Goal: Information Seeking & Learning: Learn about a topic

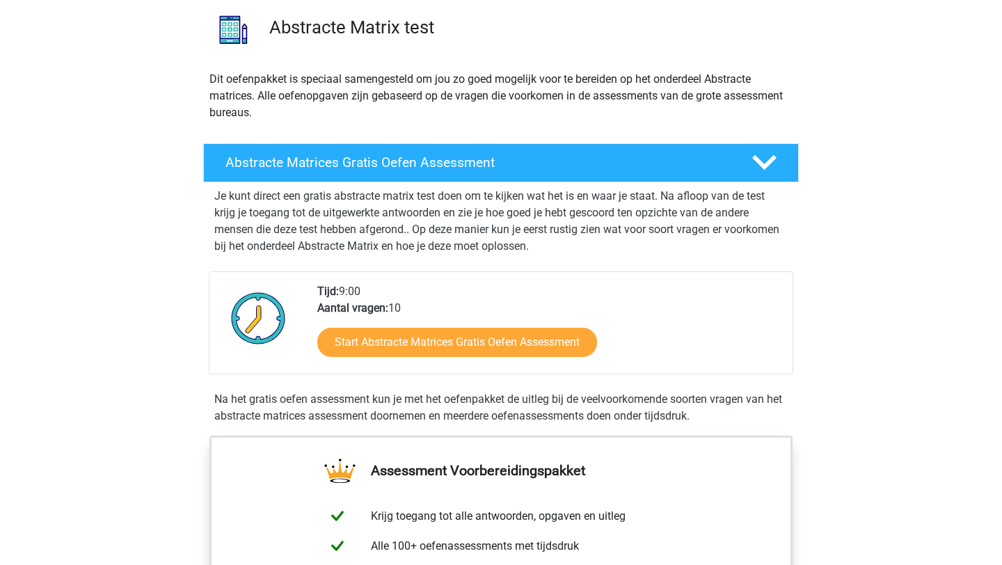
scroll to position [123, 0]
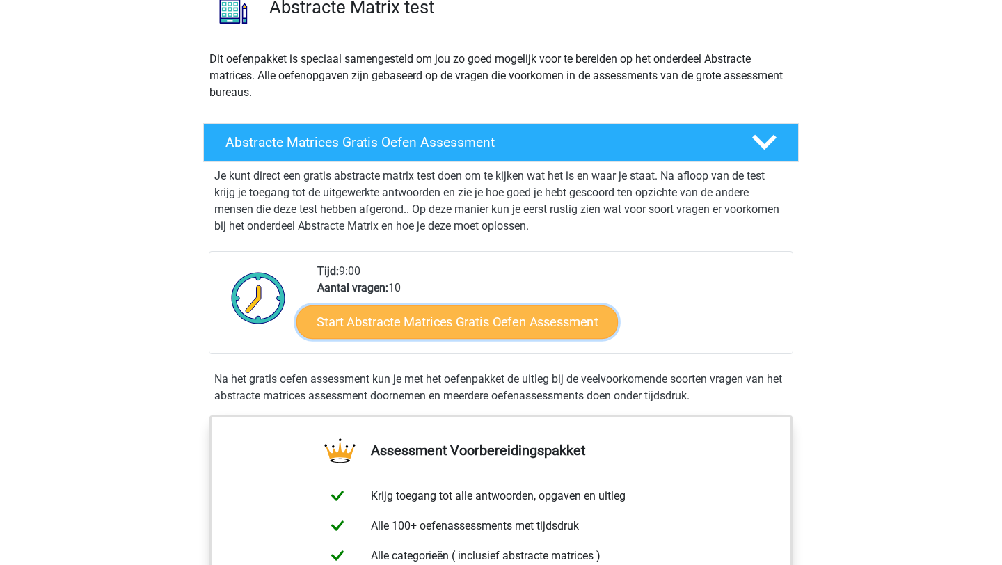
click at [580, 315] on link "Start Abstracte Matrices Gratis Oefen Assessment" at bounding box center [457, 321] width 322 height 33
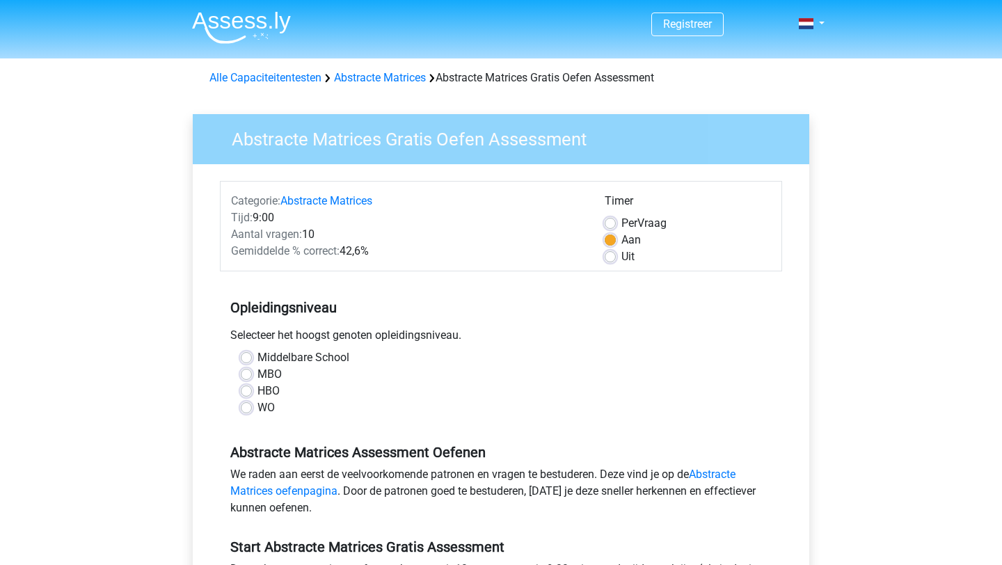
click at [258, 405] on label "WO" at bounding box center [266, 407] width 17 height 17
click at [244, 405] on input "WO" at bounding box center [246, 406] width 11 height 14
radio input "true"
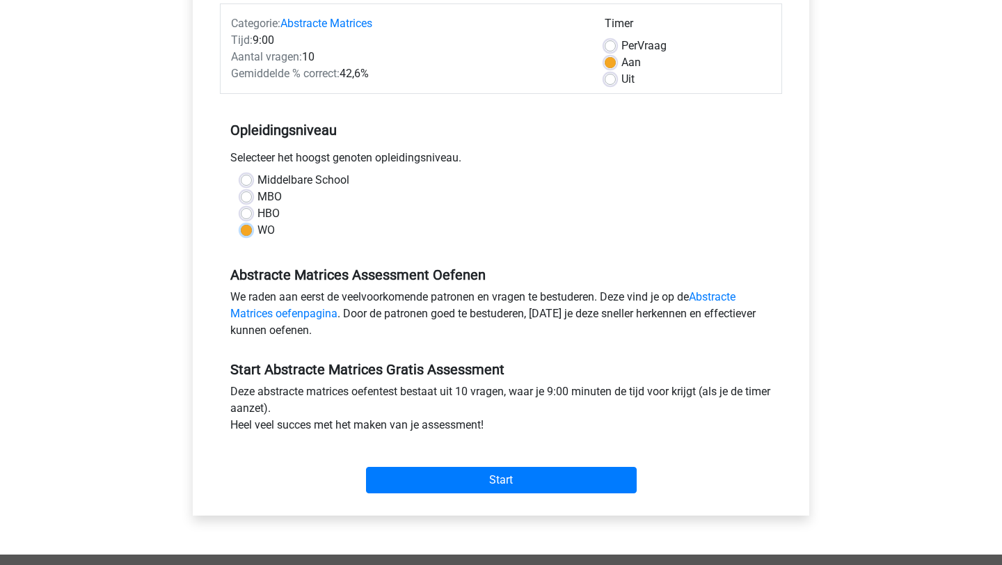
scroll to position [189, 0]
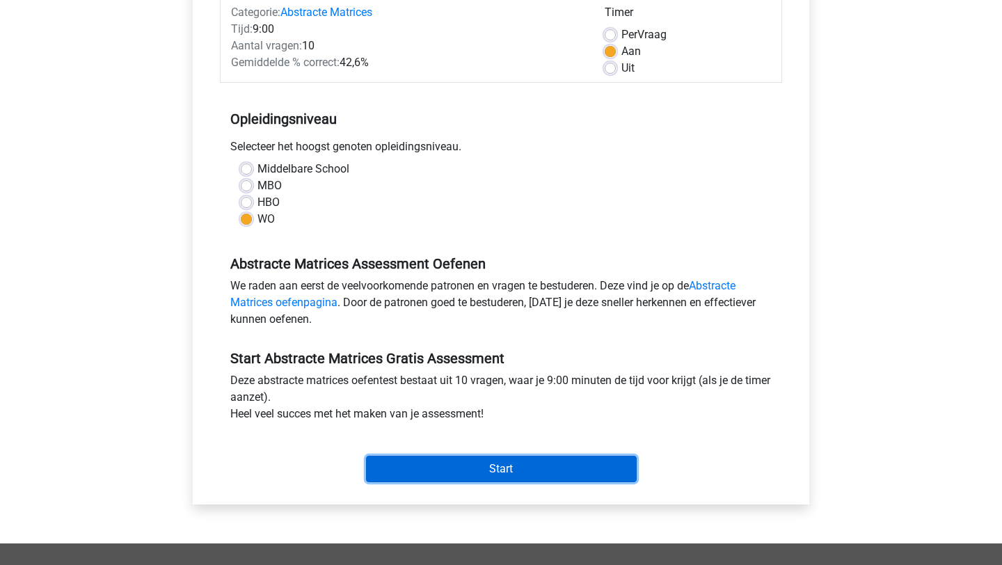
click at [558, 469] on input "Start" at bounding box center [501, 469] width 271 height 26
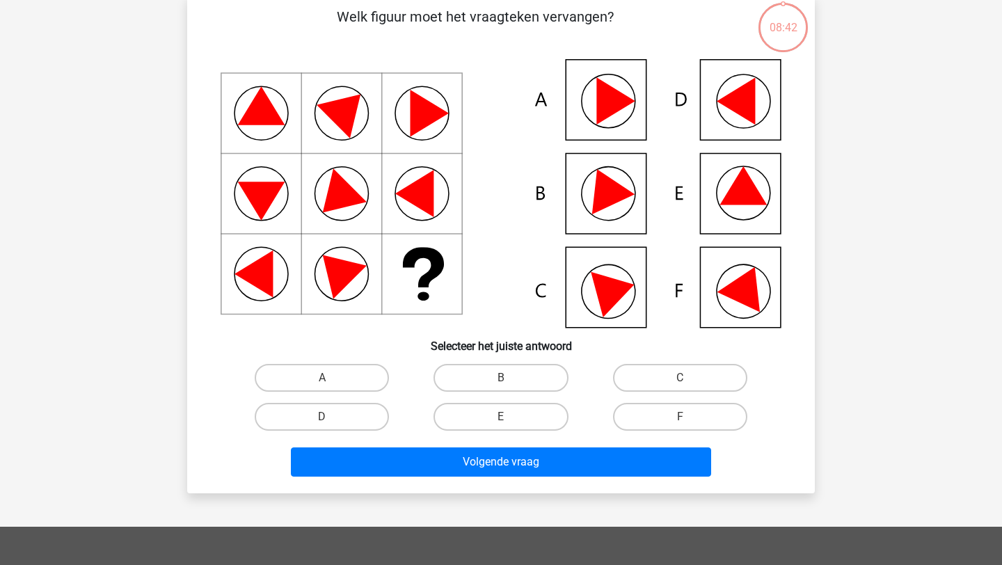
scroll to position [74, 0]
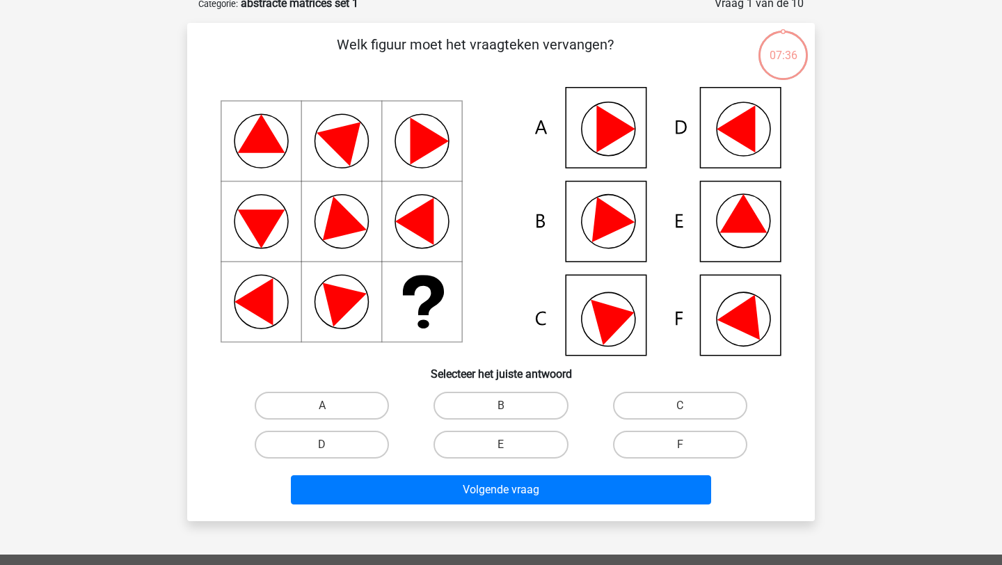
click at [617, 116] on icon at bounding box center [501, 221] width 561 height 269
click at [295, 405] on label "A" at bounding box center [322, 406] width 134 height 28
click at [322, 406] on input "A" at bounding box center [326, 410] width 9 height 9
radio input "true"
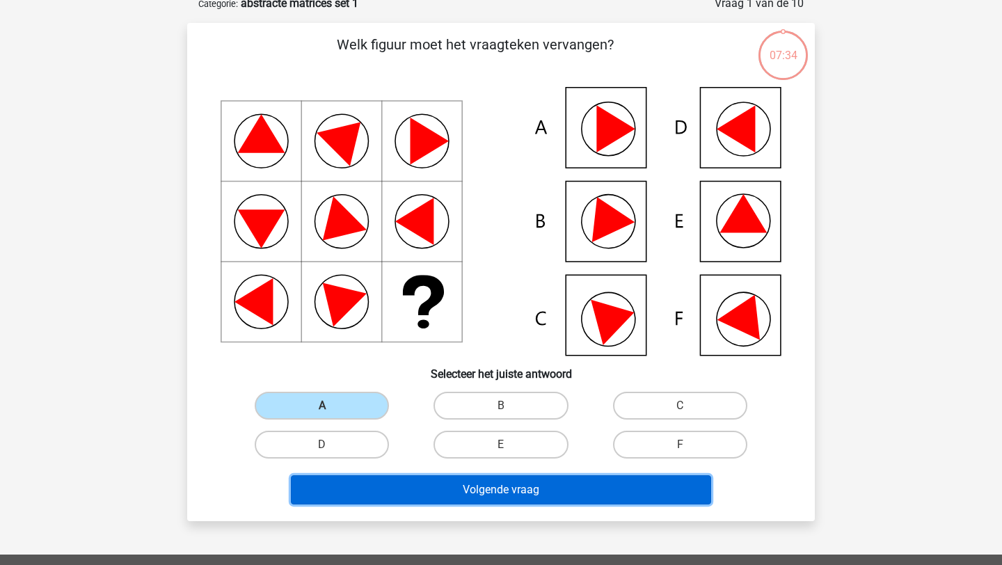
click at [560, 502] on button "Volgende vraag" at bounding box center [501, 489] width 421 height 29
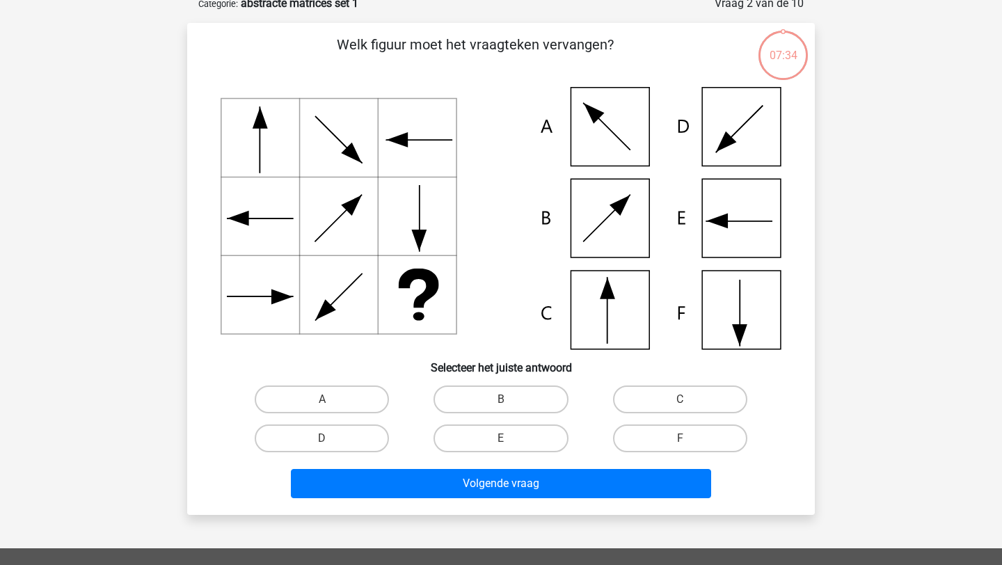
scroll to position [70, 0]
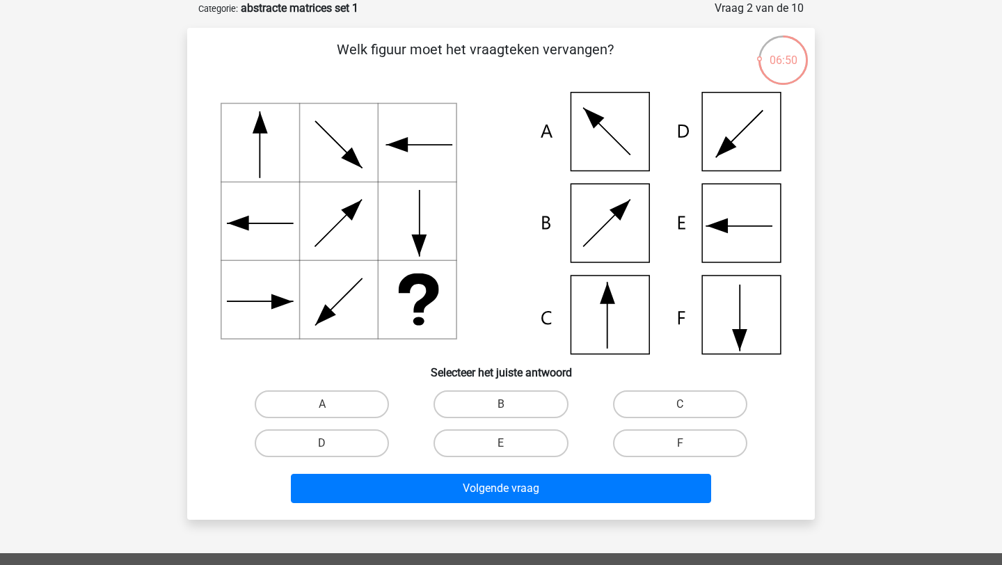
click at [608, 312] on icon at bounding box center [608, 315] width 0 height 65
click at [690, 406] on label "C" at bounding box center [680, 404] width 134 height 28
click at [689, 406] on input "C" at bounding box center [684, 408] width 9 height 9
radio input "true"
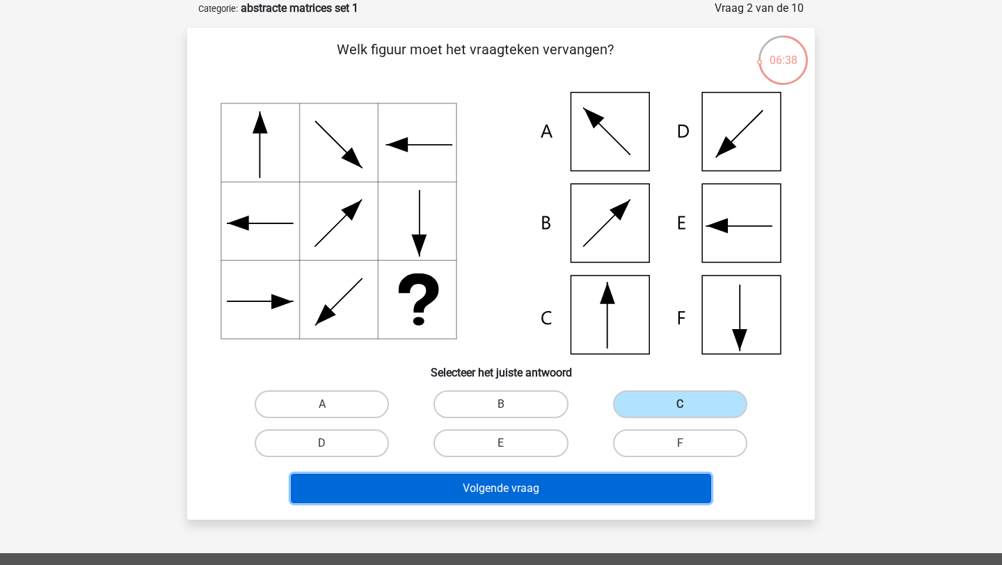
click at [525, 489] on button "Volgende vraag" at bounding box center [501, 488] width 421 height 29
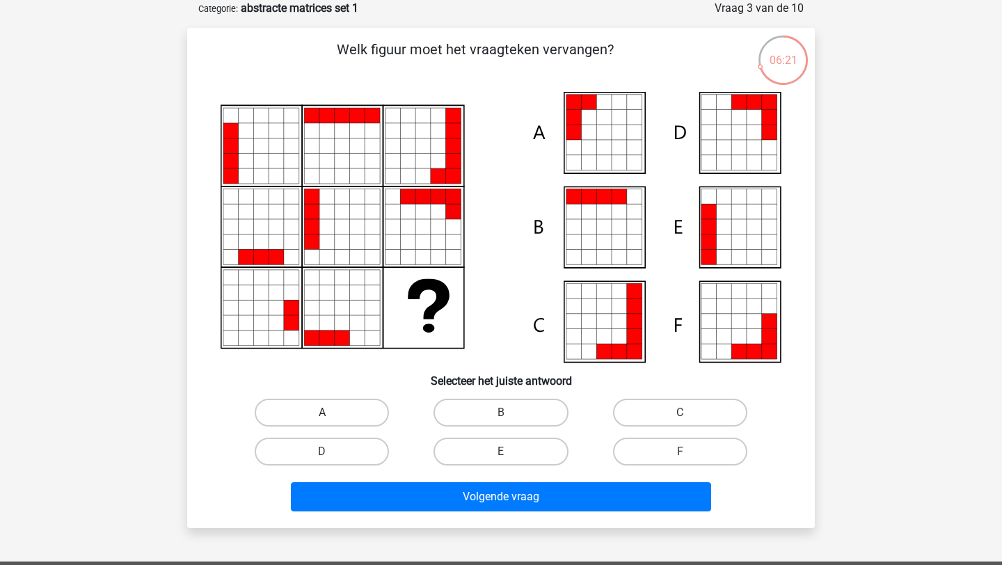
click at [349, 418] on label "A" at bounding box center [322, 413] width 134 height 28
click at [331, 418] on input "A" at bounding box center [326, 417] width 9 height 9
radio input "true"
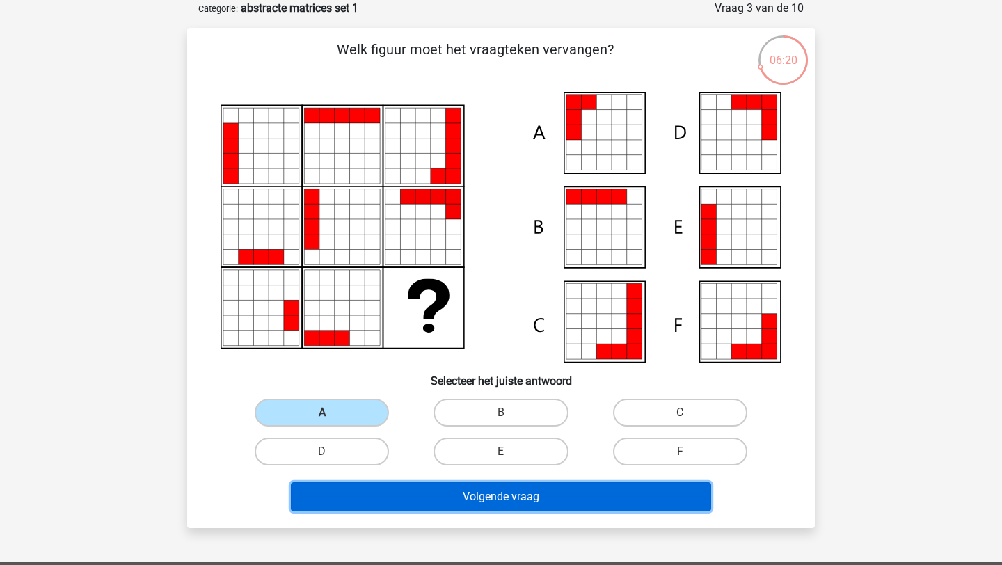
click at [519, 500] on button "Volgende vraag" at bounding box center [501, 496] width 421 height 29
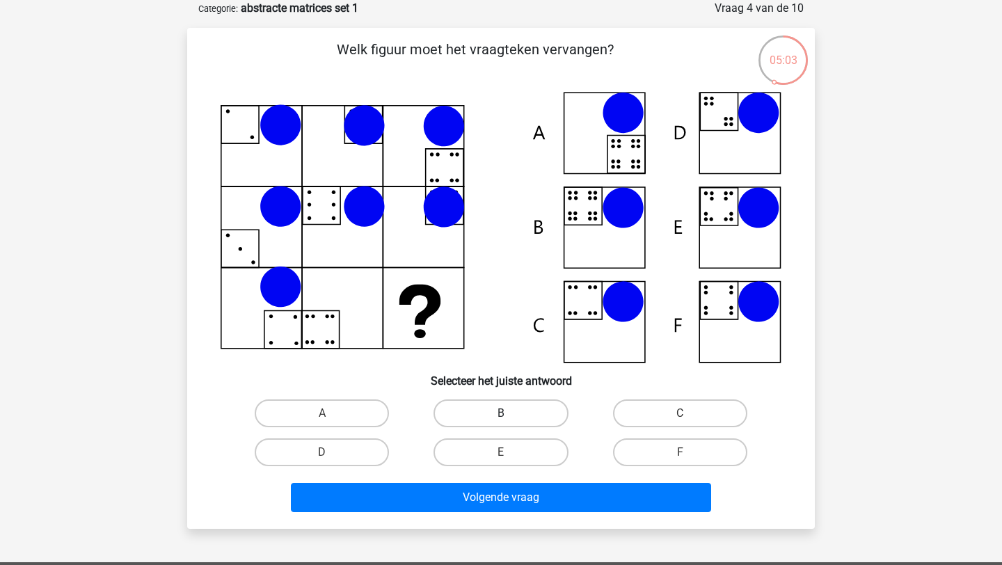
click at [507, 408] on label "B" at bounding box center [501, 413] width 134 height 28
click at [507, 413] on input "B" at bounding box center [505, 417] width 9 height 9
radio input "true"
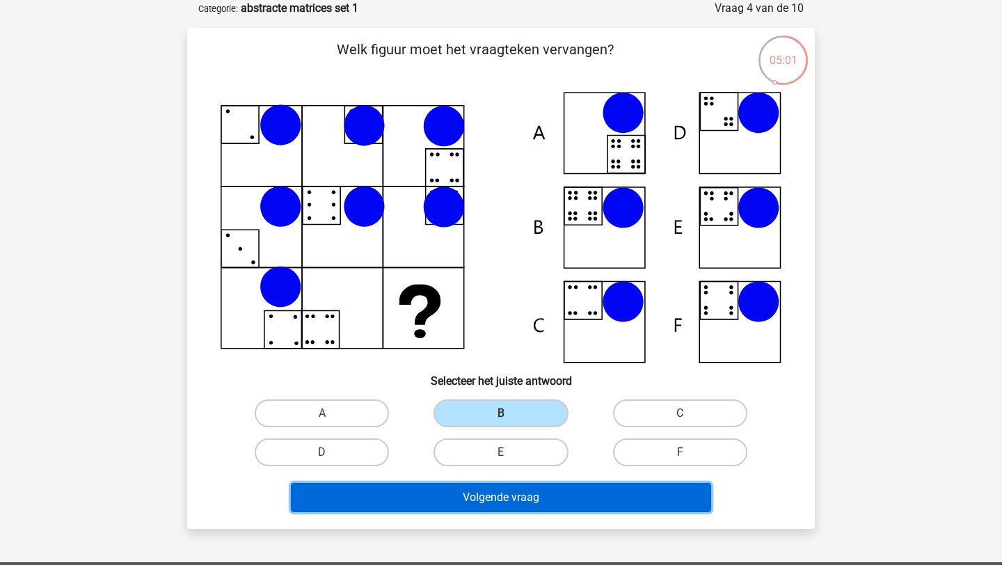
click at [546, 485] on button "Volgende vraag" at bounding box center [501, 497] width 421 height 29
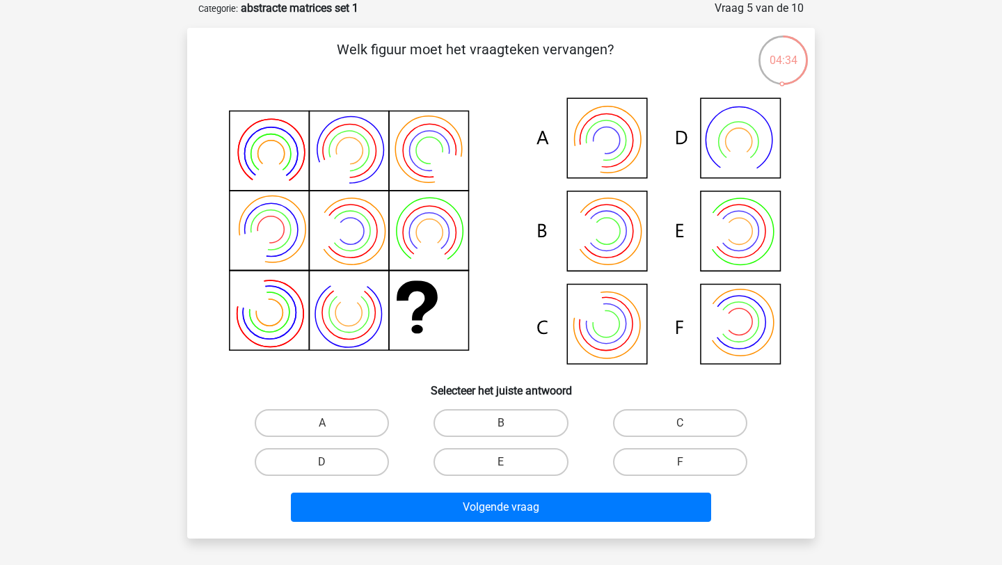
click at [608, 161] on icon at bounding box center [606, 140] width 56 height 56
click at [326, 426] on input "A" at bounding box center [326, 427] width 9 height 9
radio input "true"
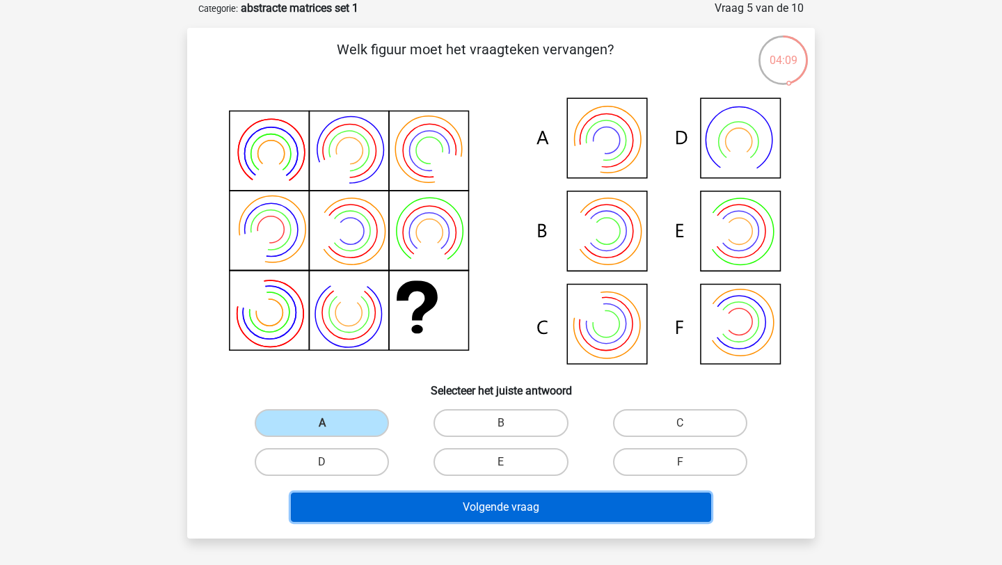
click at [522, 514] on button "Volgende vraag" at bounding box center [501, 507] width 421 height 29
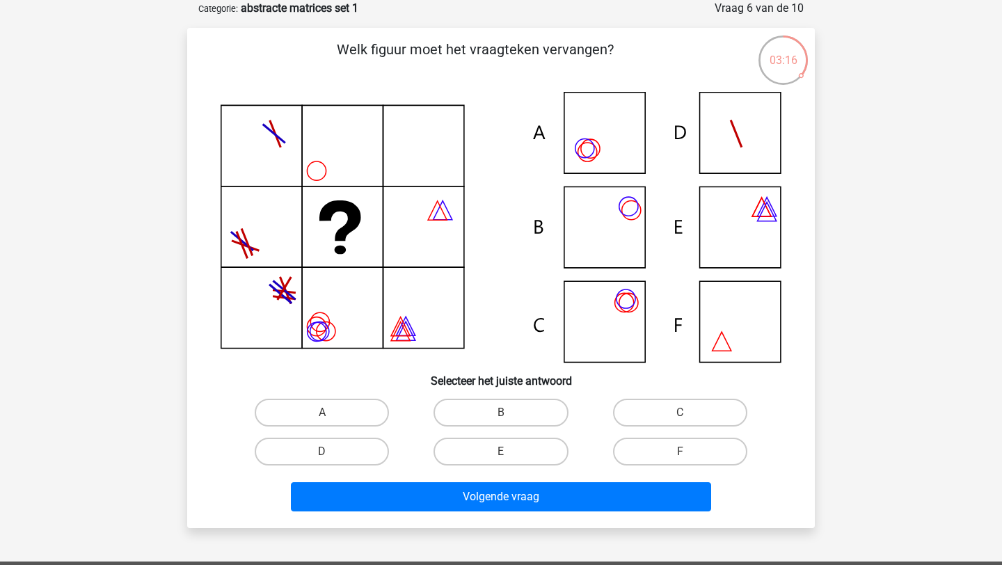
click at [628, 299] on icon at bounding box center [501, 227] width 561 height 271
click at [707, 402] on label "C" at bounding box center [680, 413] width 134 height 28
click at [689, 413] on input "C" at bounding box center [684, 417] width 9 height 9
radio input "true"
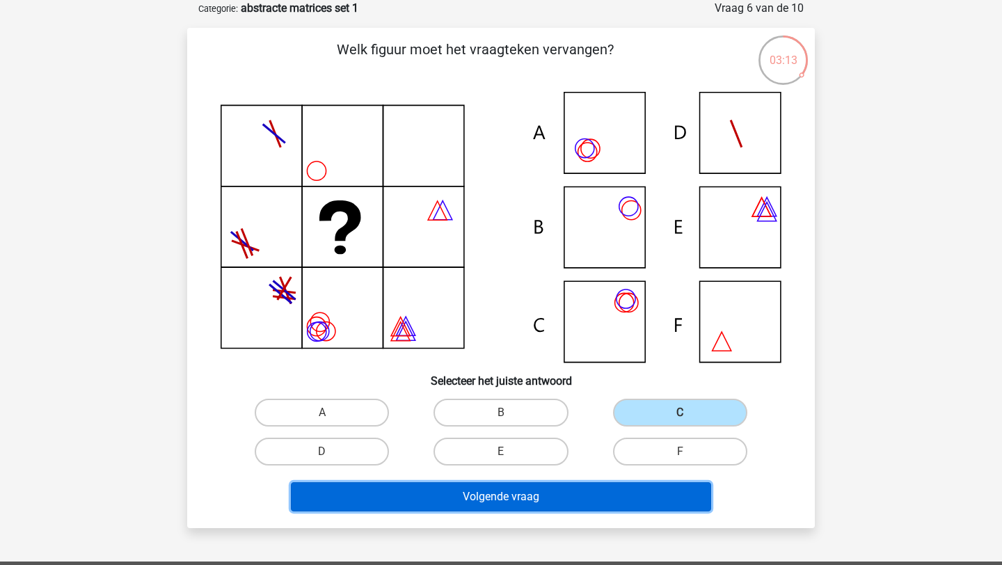
click at [606, 505] on button "Volgende vraag" at bounding box center [501, 496] width 421 height 29
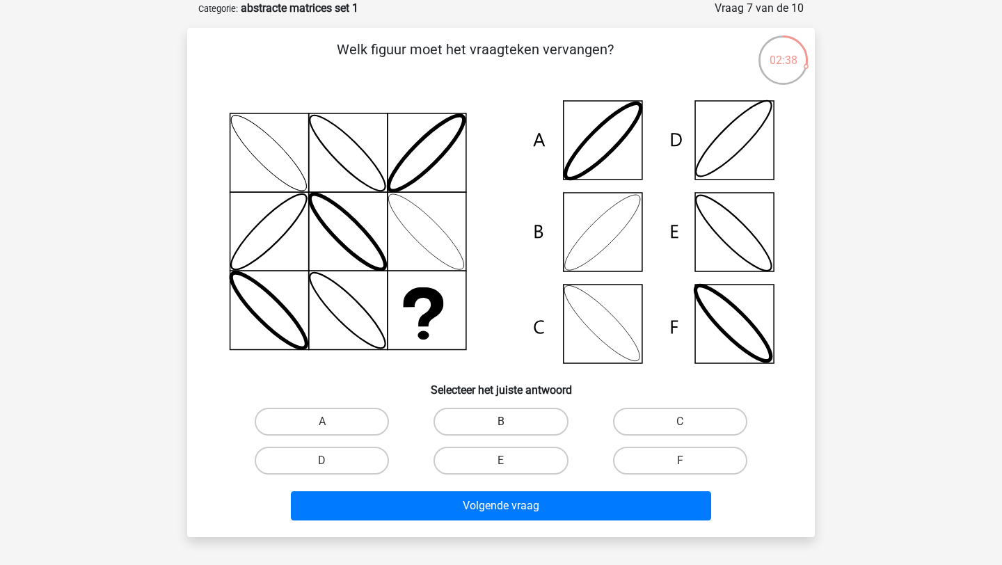
click at [507, 420] on label "B" at bounding box center [501, 422] width 134 height 28
click at [507, 422] on input "B" at bounding box center [505, 426] width 9 height 9
radio input "true"
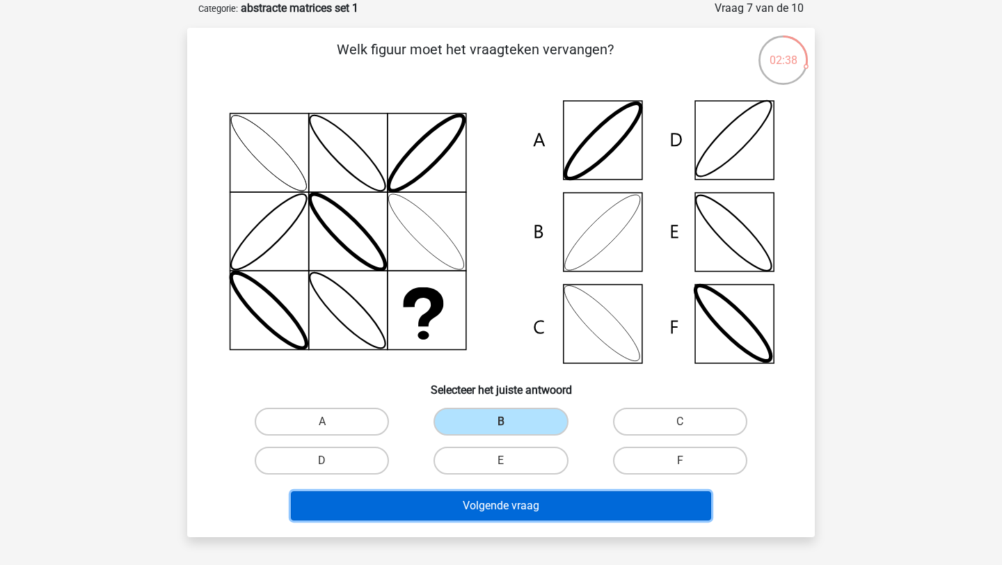
click at [585, 519] on button "Volgende vraag" at bounding box center [501, 505] width 421 height 29
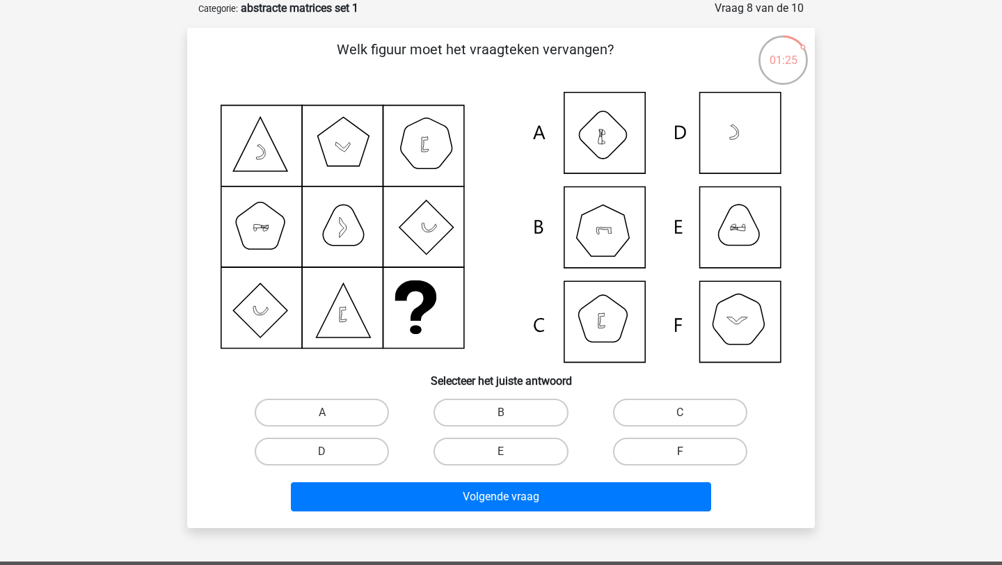
click at [689, 448] on label "F" at bounding box center [680, 452] width 134 height 28
click at [689, 452] on input "F" at bounding box center [684, 456] width 9 height 9
radio input "true"
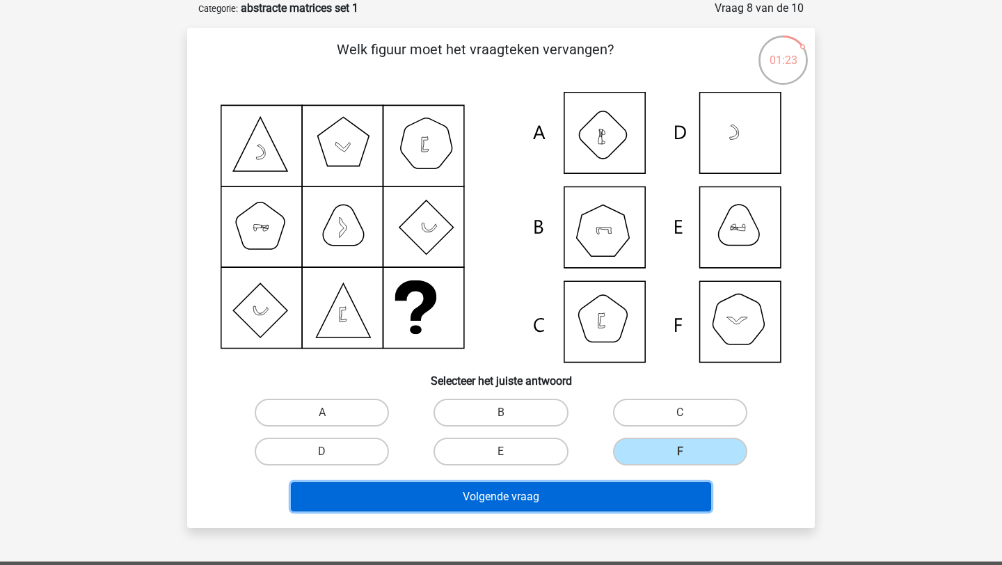
click at [614, 502] on button "Volgende vraag" at bounding box center [501, 496] width 421 height 29
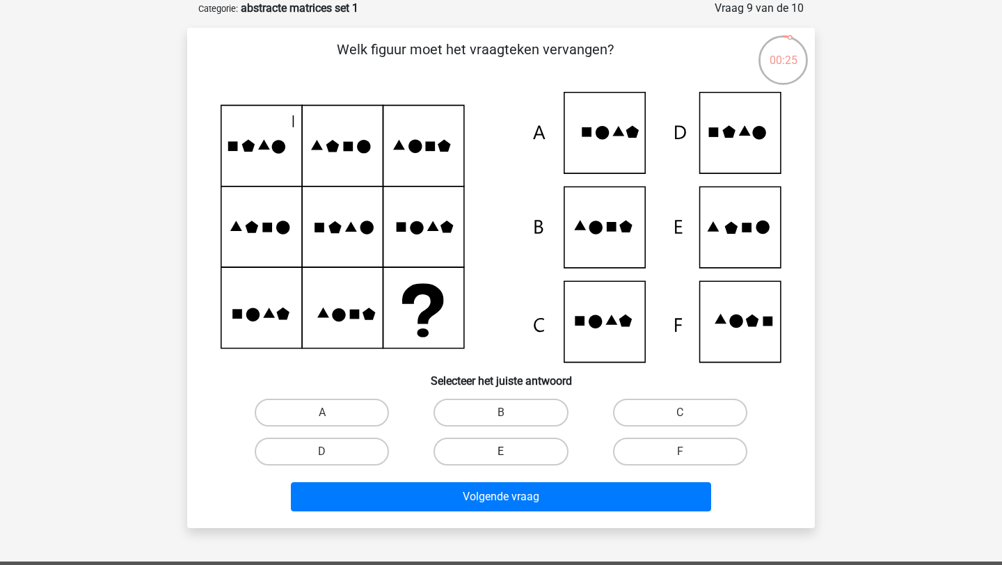
click at [535, 455] on label "E" at bounding box center [501, 452] width 134 height 28
click at [510, 455] on input "E" at bounding box center [505, 456] width 9 height 9
radio input "true"
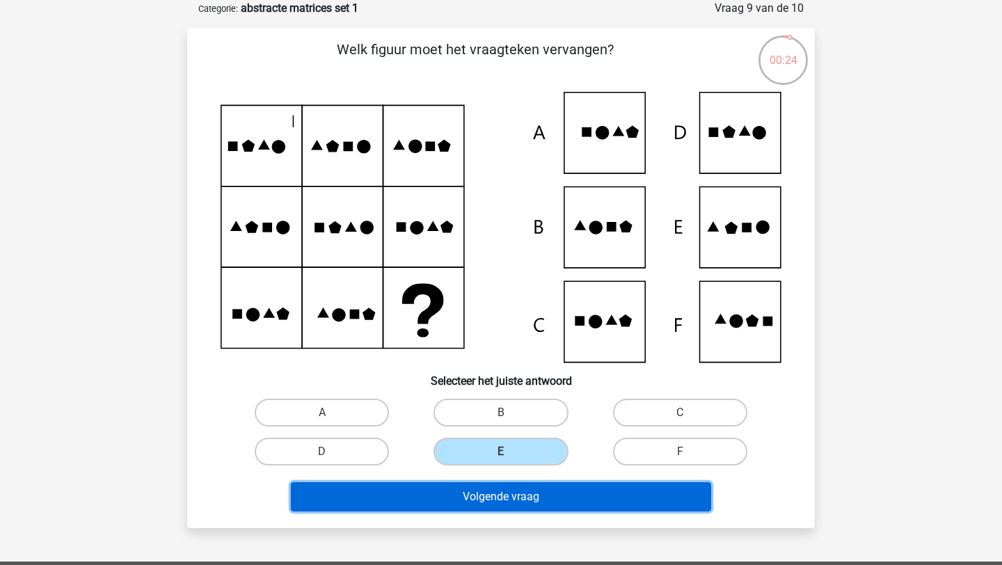
click at [528, 498] on button "Volgende vraag" at bounding box center [501, 496] width 421 height 29
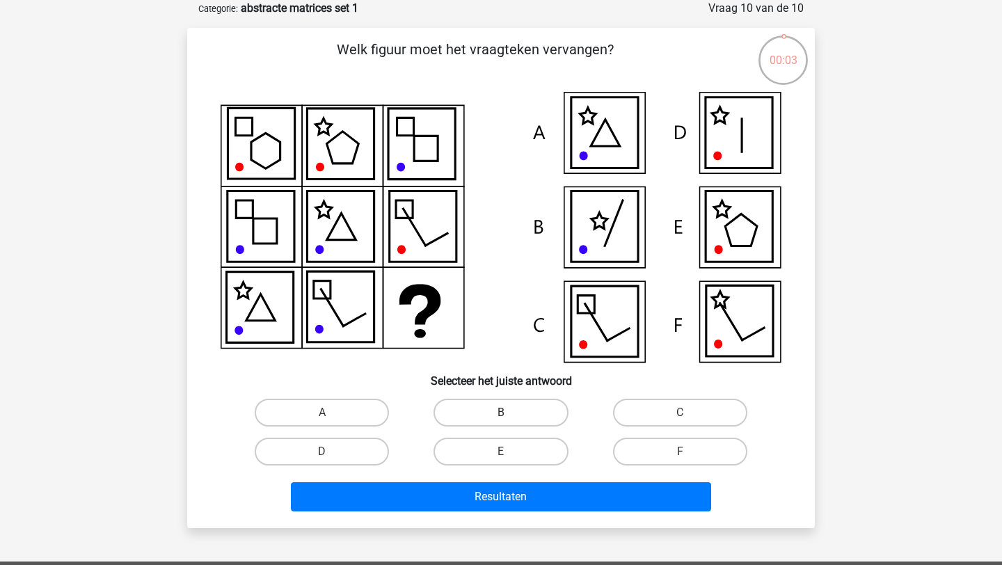
click at [468, 409] on label "B" at bounding box center [501, 413] width 134 height 28
click at [501, 413] on input "B" at bounding box center [505, 417] width 9 height 9
radio input "true"
click at [464, 512] on div "Resultaten" at bounding box center [500, 499] width 537 height 35
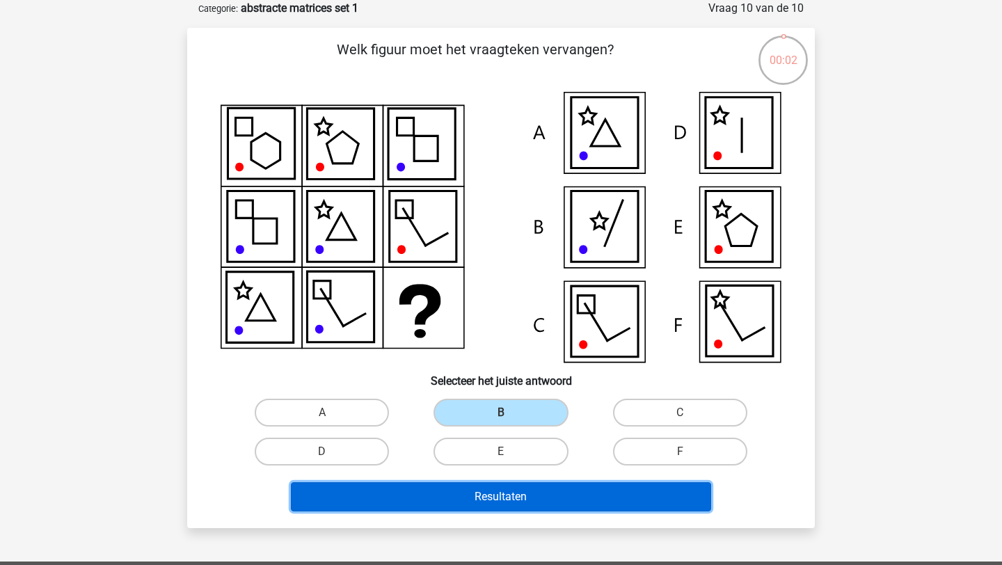
click at [478, 502] on button "Resultaten" at bounding box center [501, 496] width 421 height 29
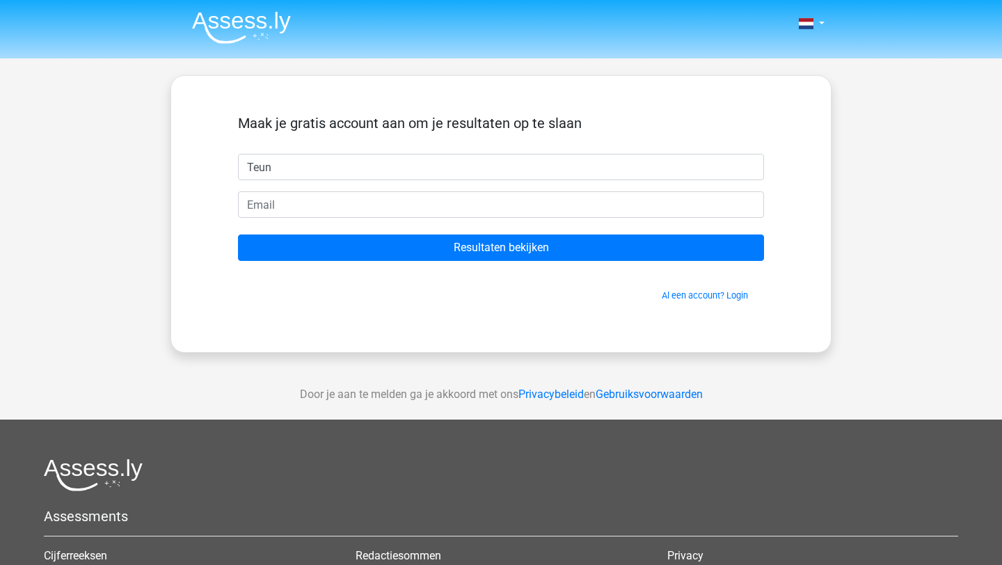
type input "Teun"
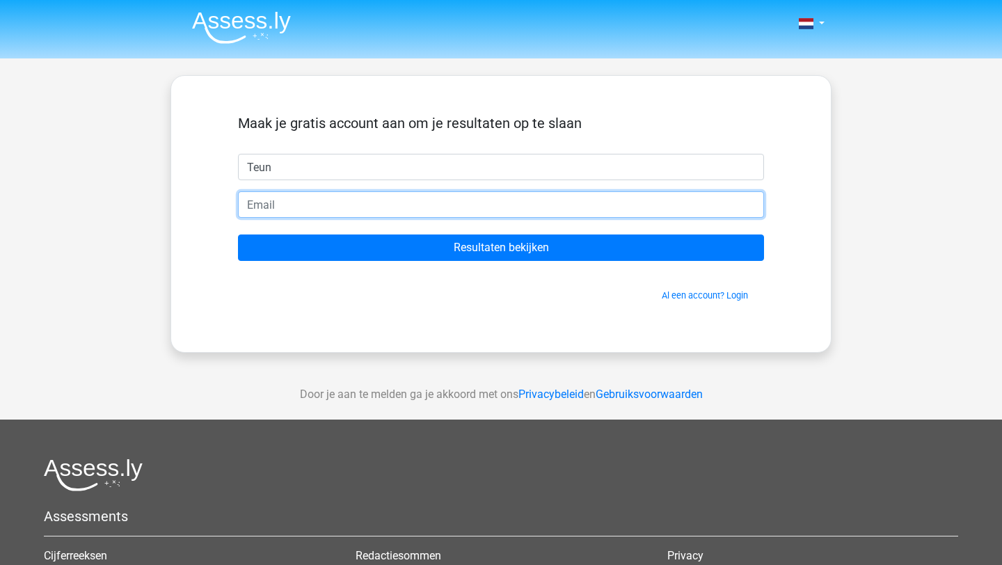
click at [599, 207] on input "email" at bounding box center [501, 204] width 526 height 26
type input "teundekruijf@hotmail.nl"
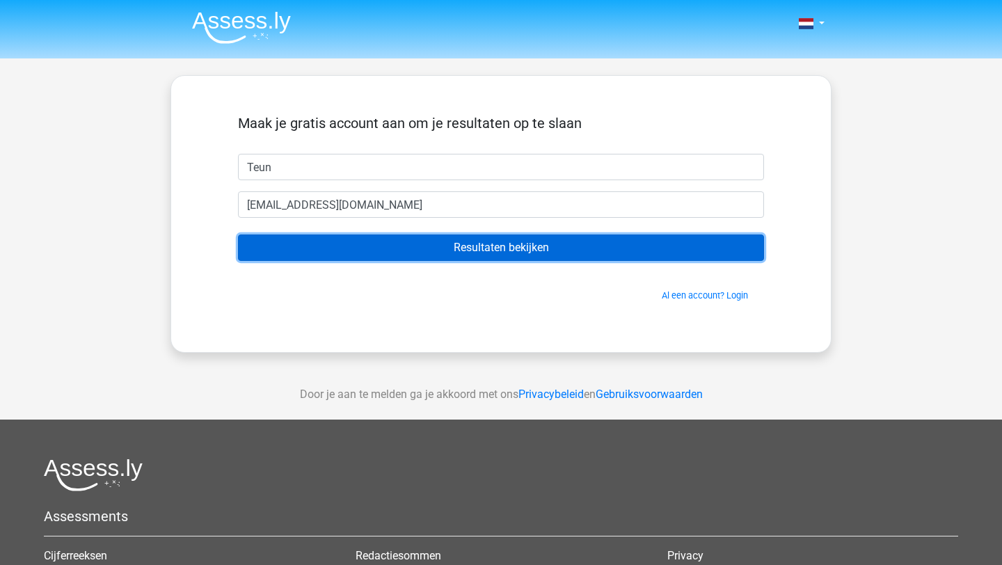
click at [404, 255] on input "Resultaten bekijken" at bounding box center [501, 248] width 526 height 26
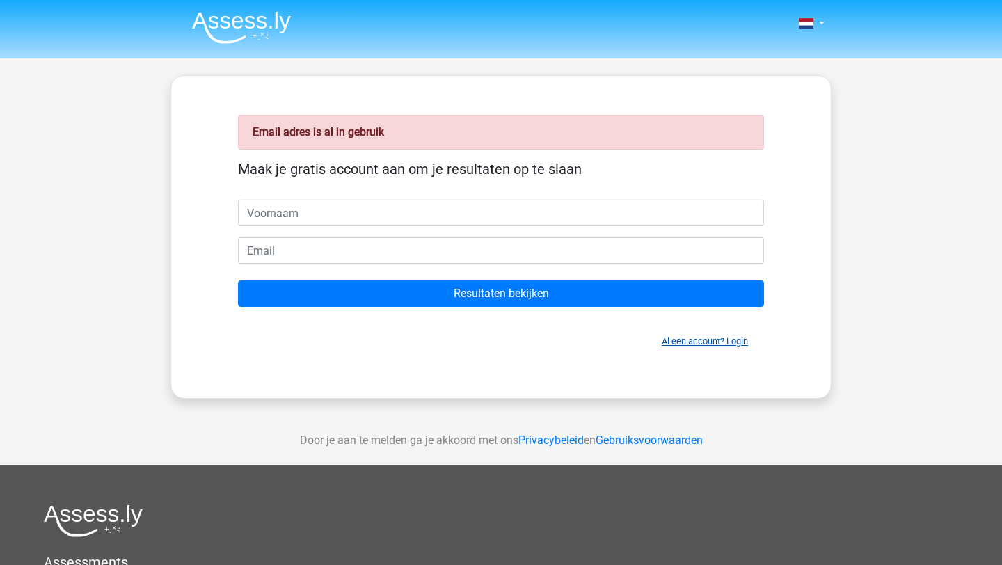
click at [704, 340] on link "Al een account? Login" at bounding box center [705, 341] width 86 height 10
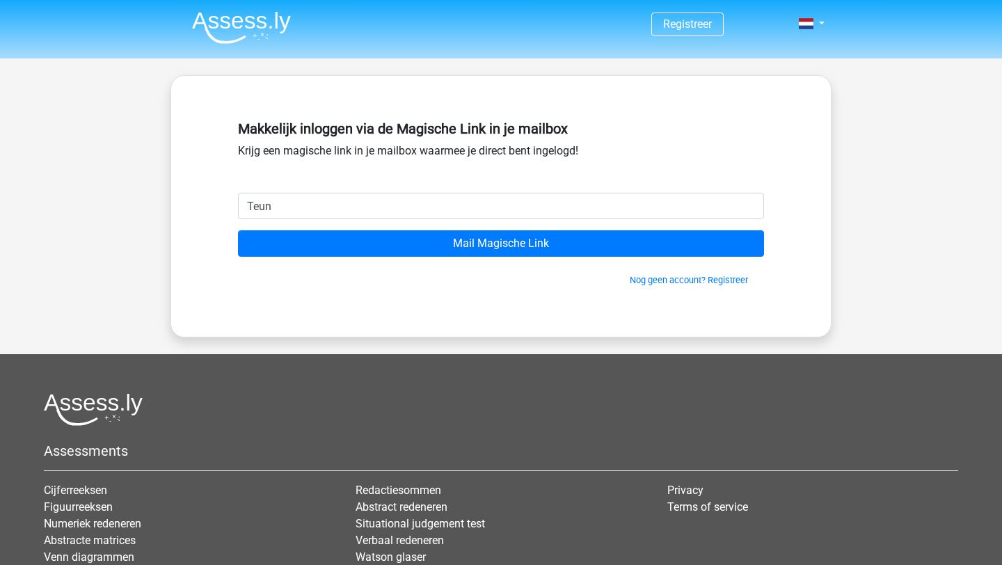
type input "[EMAIL_ADDRESS][DOMAIN_NAME]"
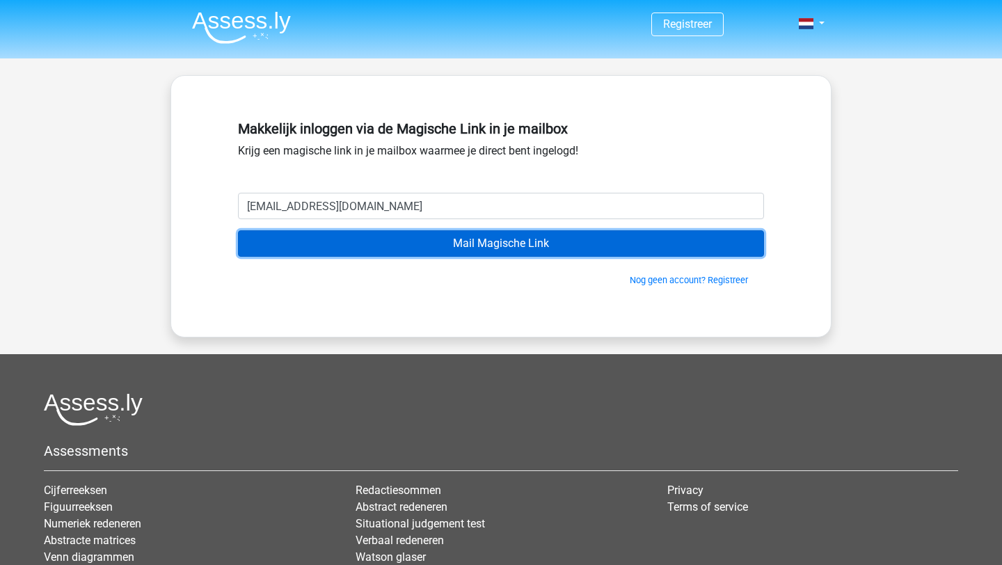
click at [515, 250] on input "Mail Magische Link" at bounding box center [501, 243] width 526 height 26
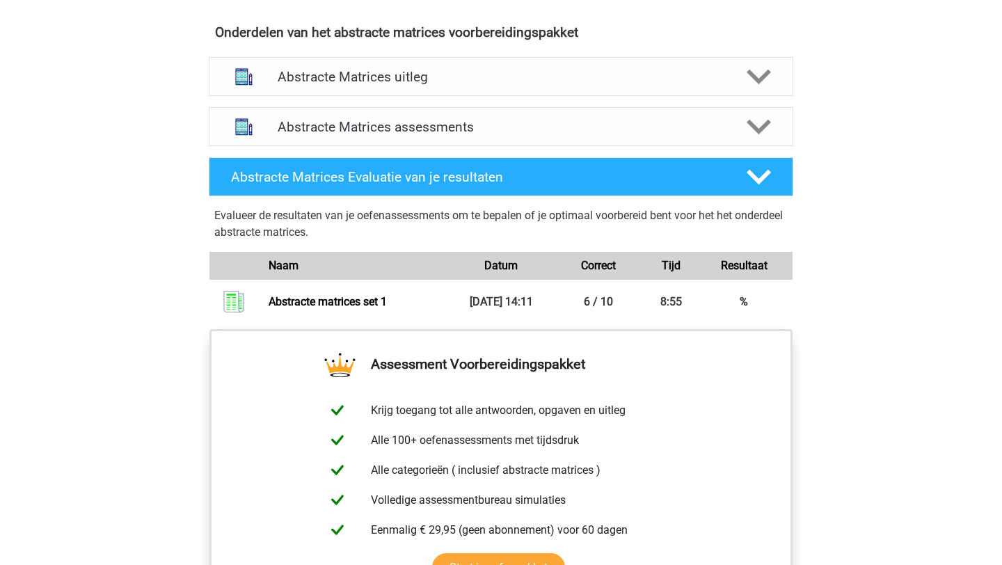
scroll to position [881, 0]
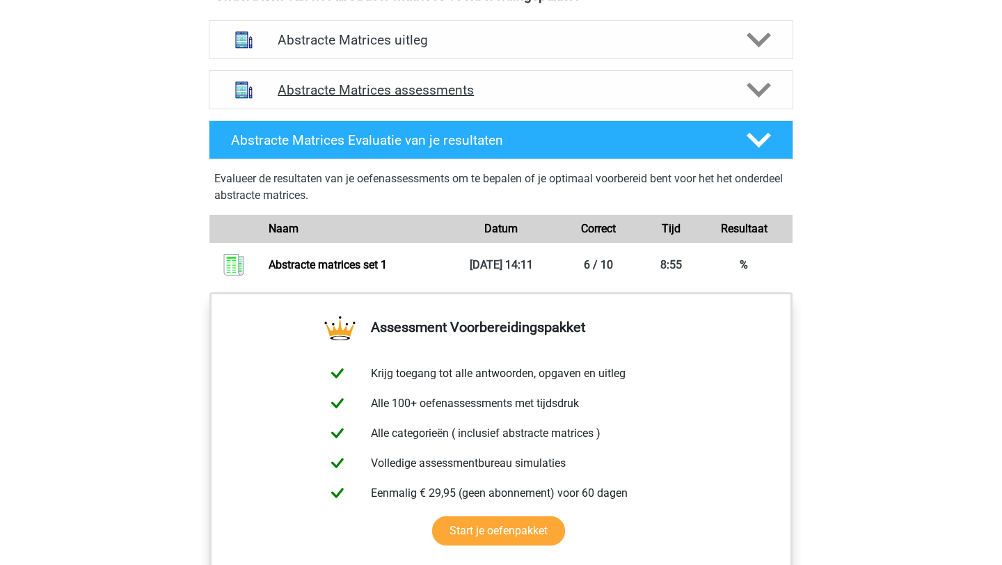
click at [519, 93] on h4 "Abstracte Matrices assessments" at bounding box center [501, 90] width 447 height 16
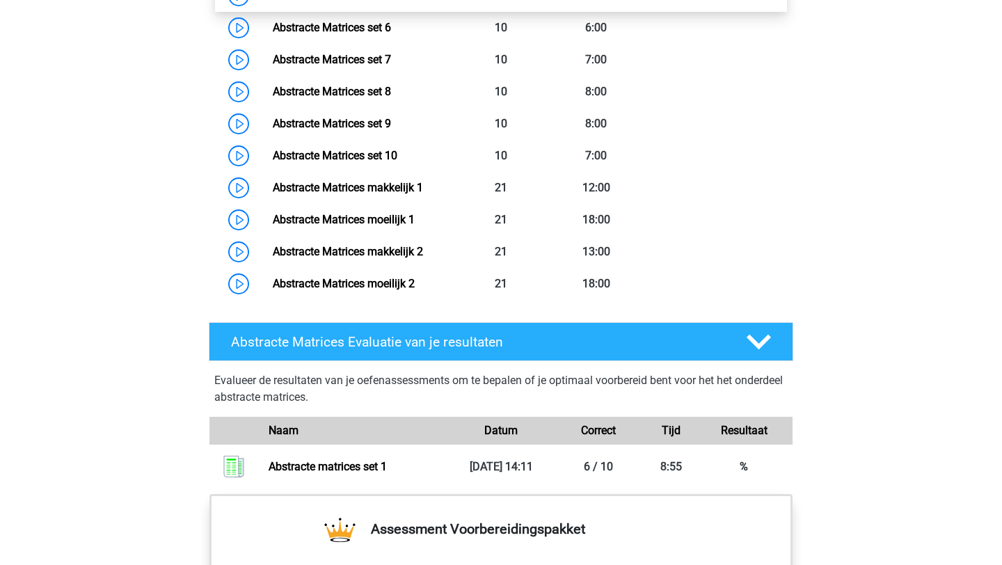
scroll to position [1621, 0]
